Goal: Task Accomplishment & Management: Complete application form

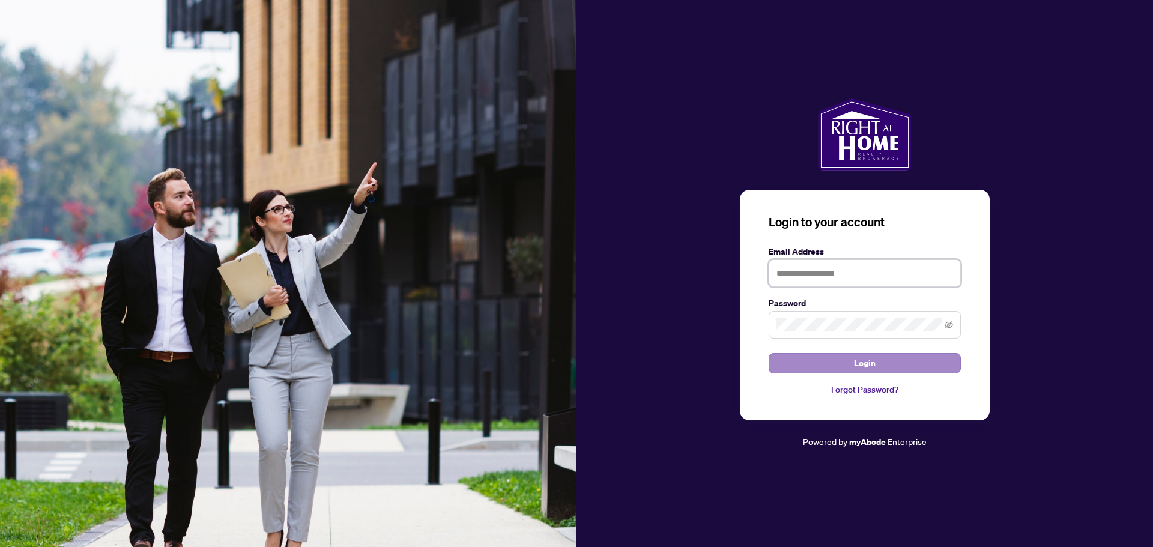
type input "**********"
click at [881, 367] on button "Login" at bounding box center [864, 363] width 192 height 20
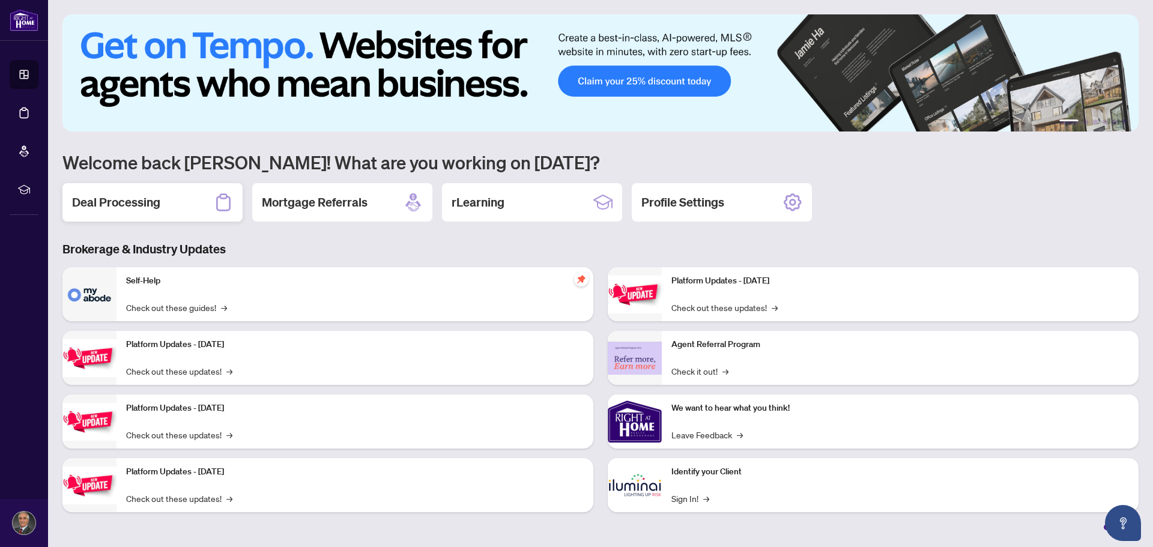
click at [116, 209] on h2 "Deal Processing" at bounding box center [116, 202] width 88 height 17
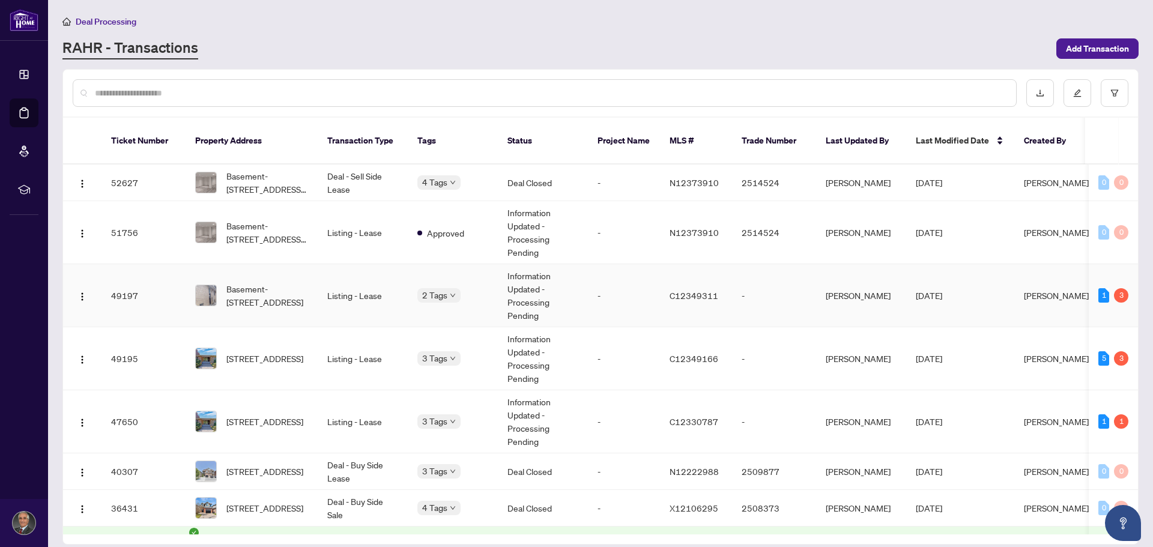
click at [318, 291] on td "Listing - Lease" at bounding box center [363, 295] width 90 height 63
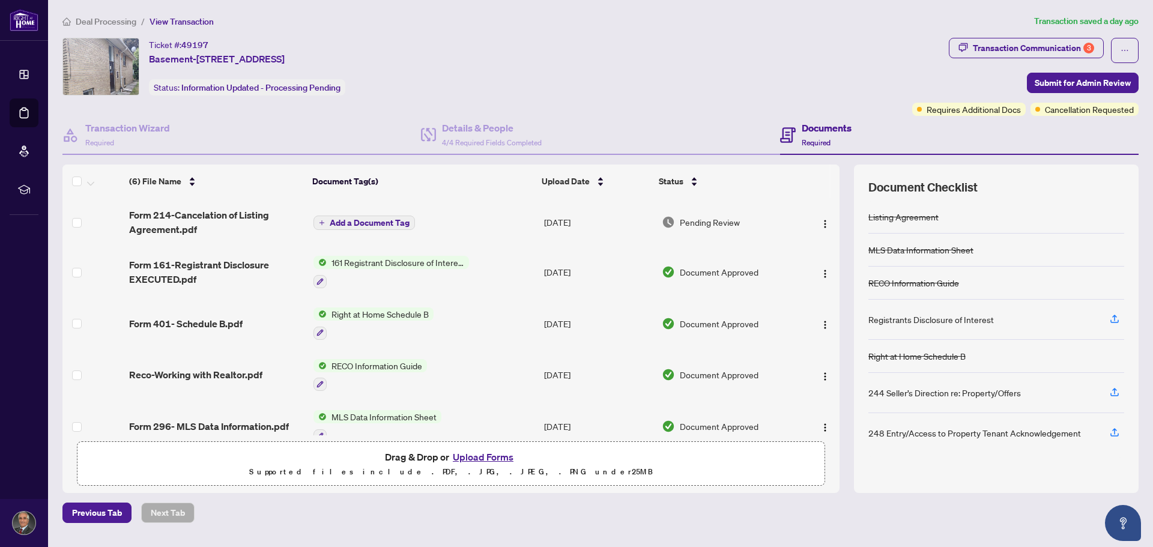
click at [103, 22] on span "Deal Processing" at bounding box center [106, 21] width 61 height 11
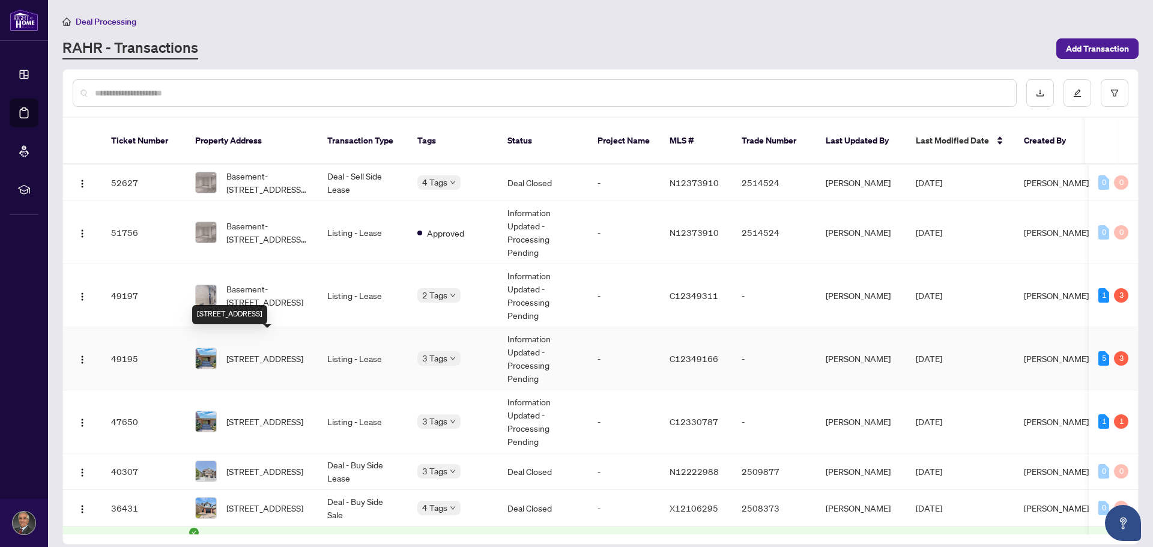
click at [259, 355] on span "42 Denmark Cres, Toronto, Ontario M2R 1J4, Canada" at bounding box center [264, 358] width 77 height 13
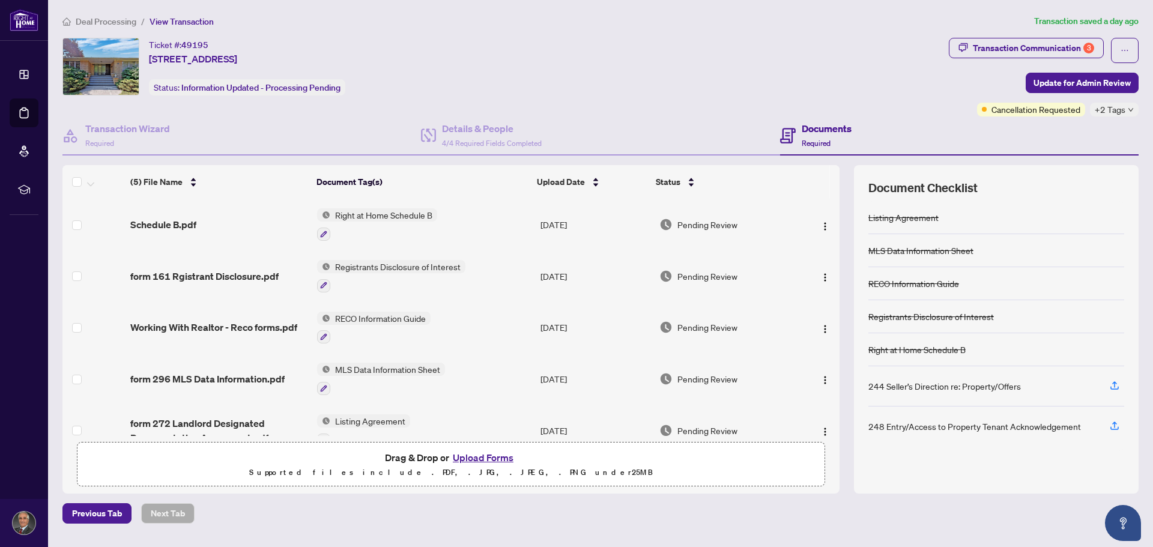
click at [99, 23] on span "Deal Processing" at bounding box center [106, 21] width 61 height 11
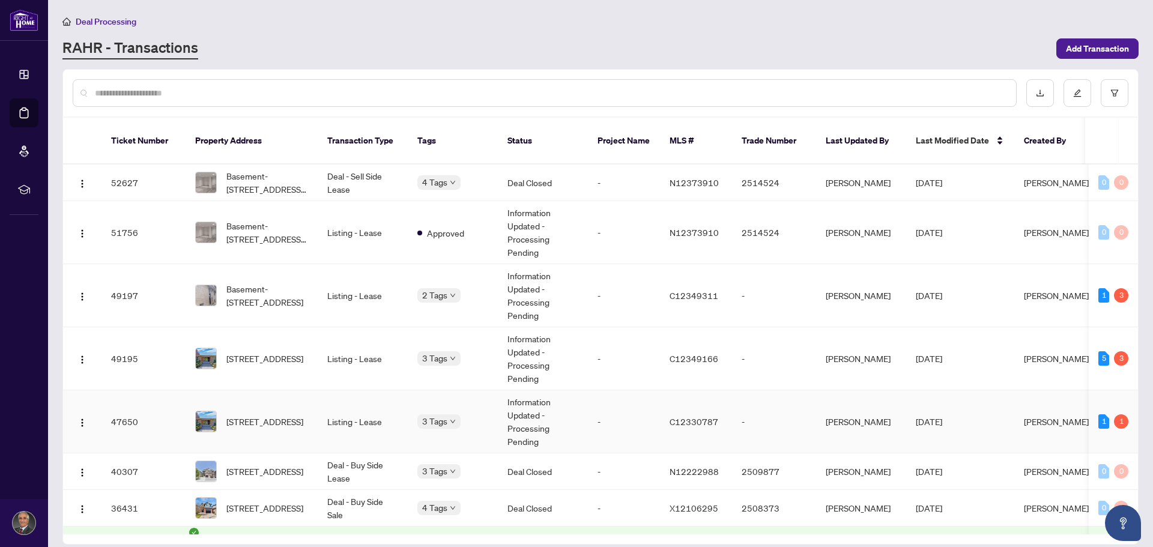
click at [282, 421] on td "42 Denmark Cres, Toronto, Ontario M2R 1J4, Canada" at bounding box center [251, 421] width 132 height 63
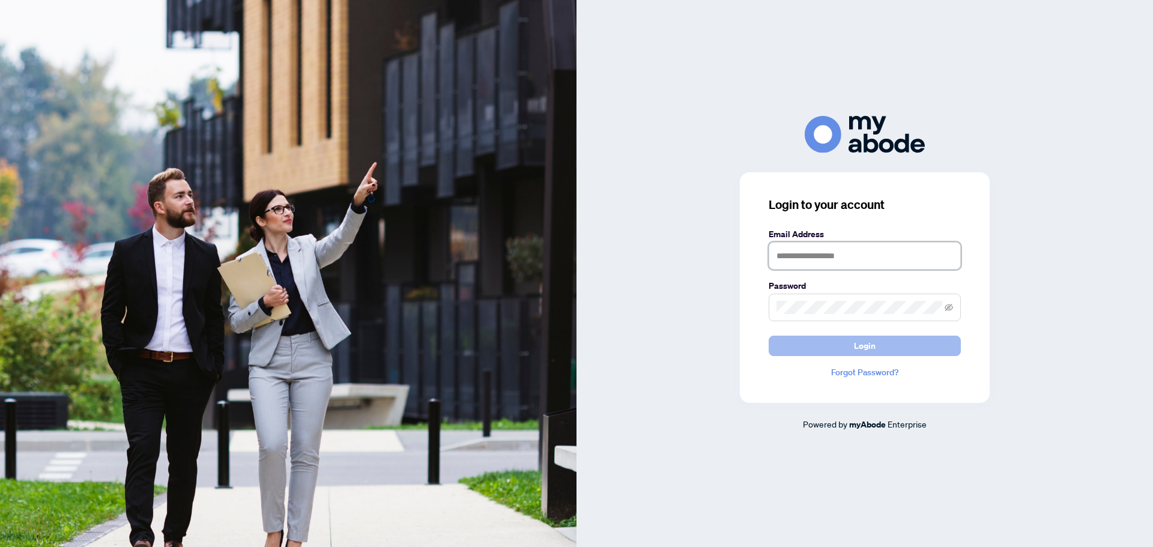
type input "**********"
click at [866, 349] on span "Login" at bounding box center [865, 345] width 22 height 19
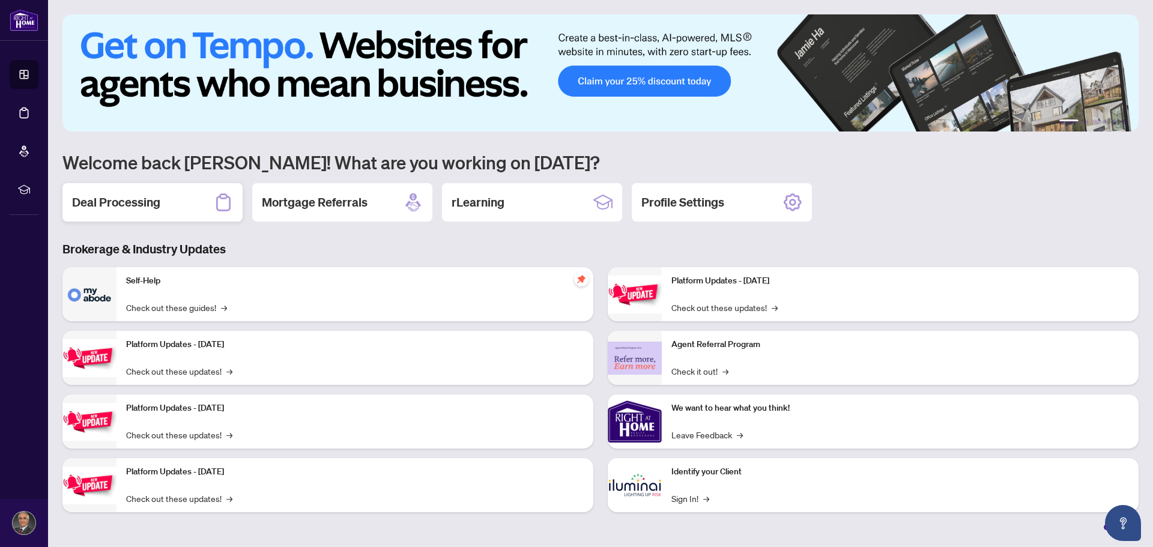
click at [134, 207] on h2 "Deal Processing" at bounding box center [116, 202] width 88 height 17
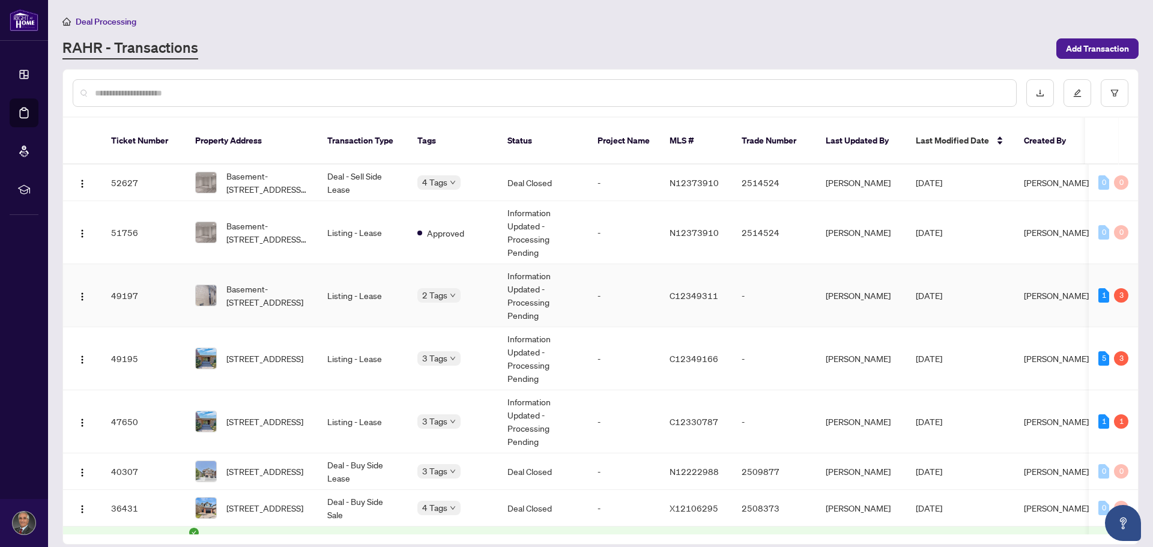
click at [207, 285] on img at bounding box center [206, 295] width 20 height 20
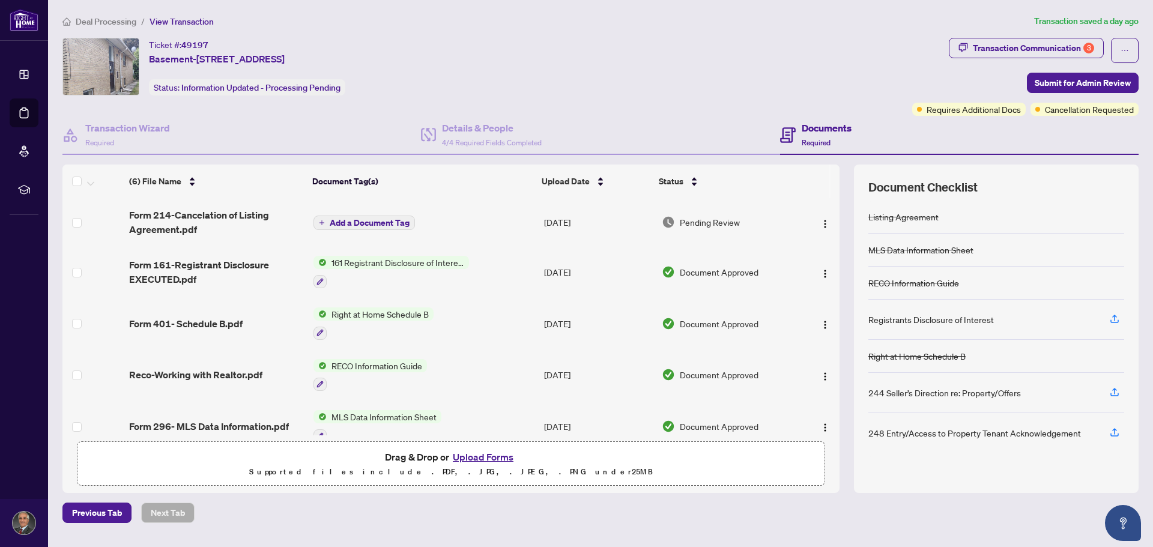
click at [496, 460] on button "Upload Forms" at bounding box center [483, 457] width 68 height 16
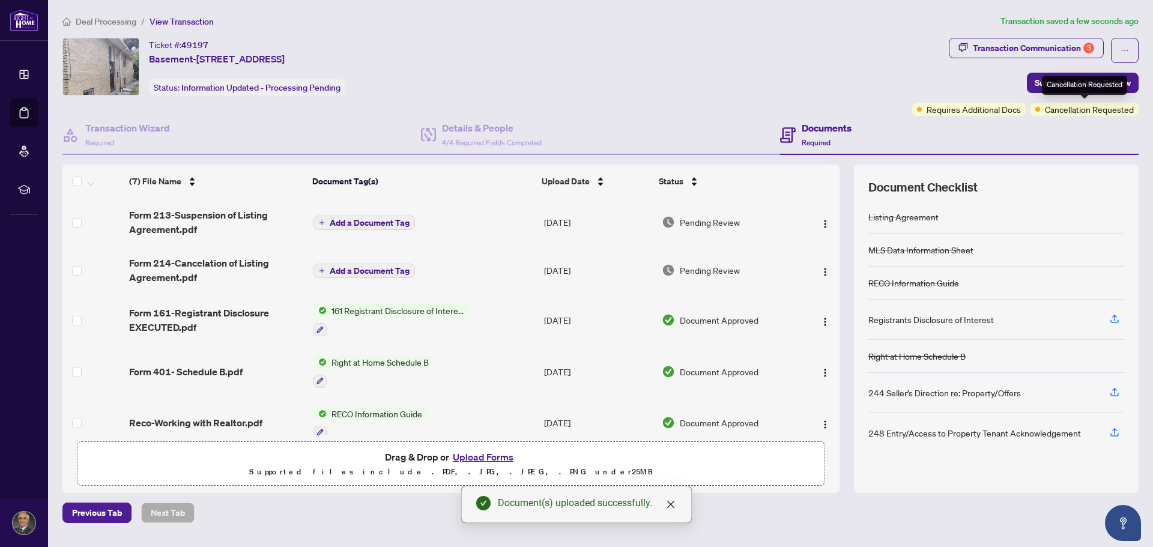
click at [1070, 83] on div "Cancellation Requested" at bounding box center [1084, 85] width 85 height 19
click at [1035, 80] on span "Submit for Admin Review" at bounding box center [1082, 82] width 96 height 19
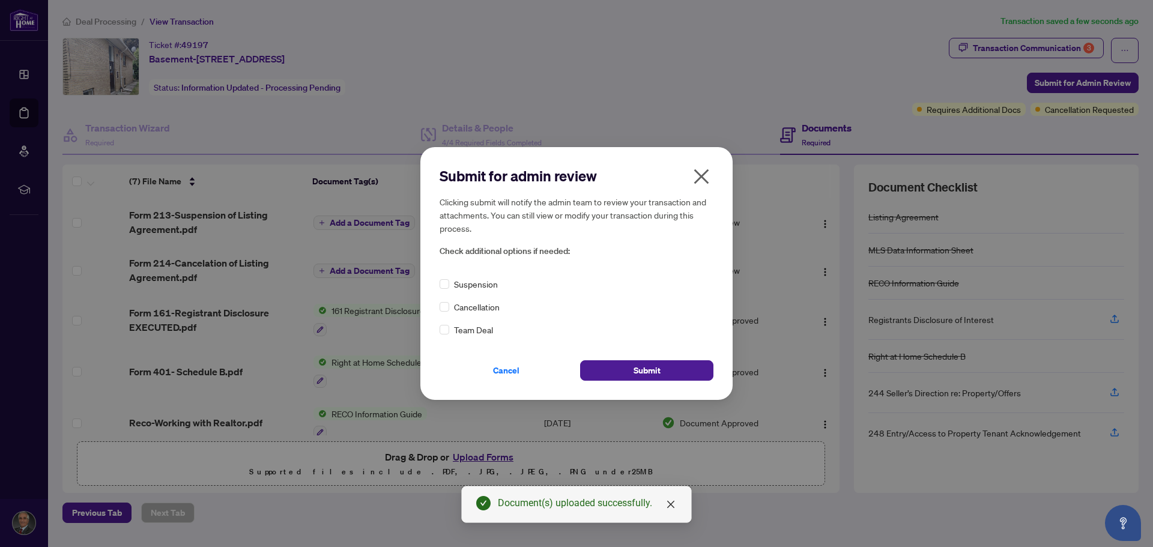
click at [475, 286] on span "Suspension" at bounding box center [476, 283] width 44 height 13
click at [439, 282] on div "Submit for admin review Clicking submit will notify the admin team to review yo…" at bounding box center [576, 273] width 312 height 253
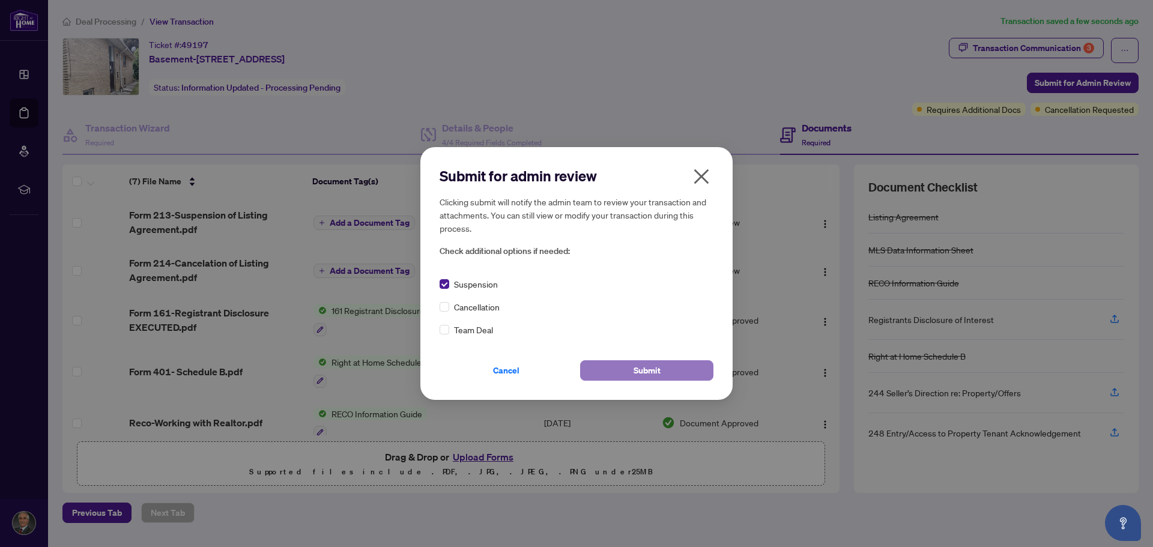
click at [631, 373] on button "Submit" at bounding box center [646, 370] width 133 height 20
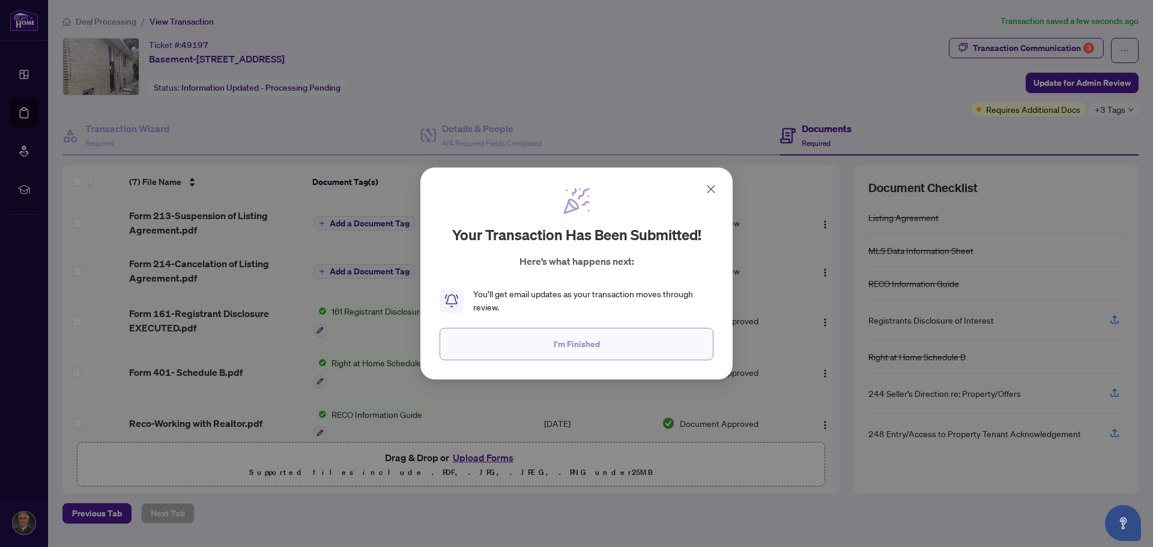
click at [588, 346] on span "I'm Finished" at bounding box center [576, 343] width 46 height 19
